Goal: Register for event/course

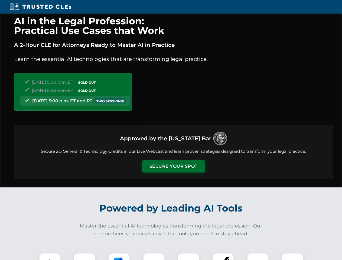
click at [174, 166] on button "Secure Your Spot" at bounding box center [173, 166] width 63 height 12
click at [50, 257] on img at bounding box center [50, 264] width 16 height 16
